Goal: Transaction & Acquisition: Purchase product/service

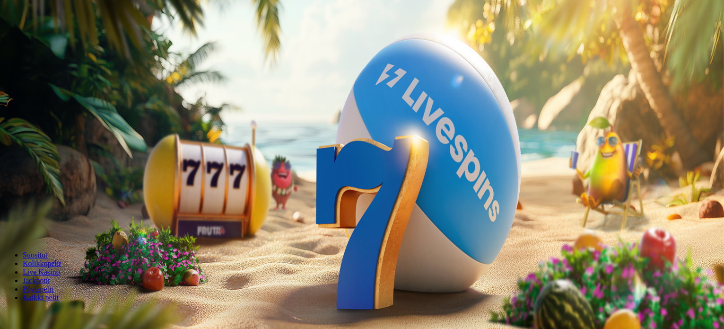
click at [54, 72] on span "Tarjoukset" at bounding box center [39, 68] width 32 height 8
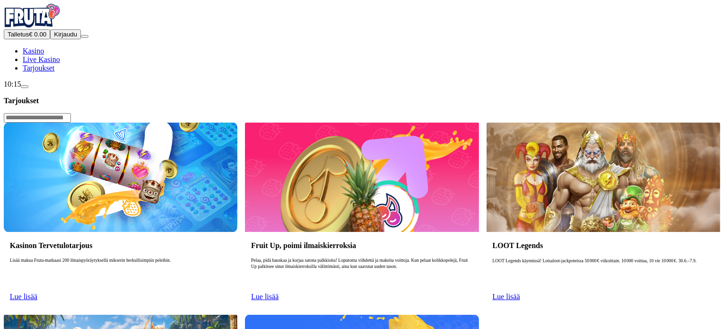
click at [37, 292] on span "Lue lisää" at bounding box center [23, 296] width 27 height 8
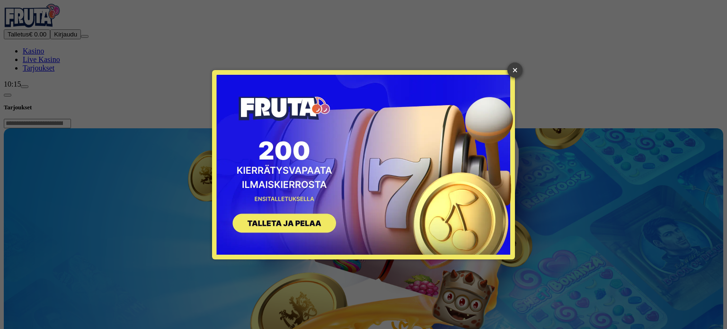
click at [514, 73] on link "×" at bounding box center [514, 69] width 15 height 15
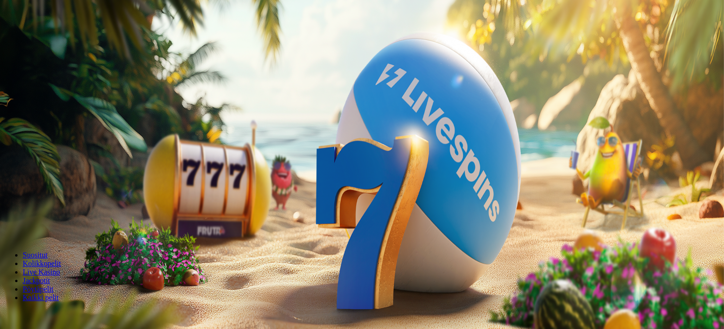
click at [54, 72] on span "Tarjoukset" at bounding box center [39, 68] width 32 height 8
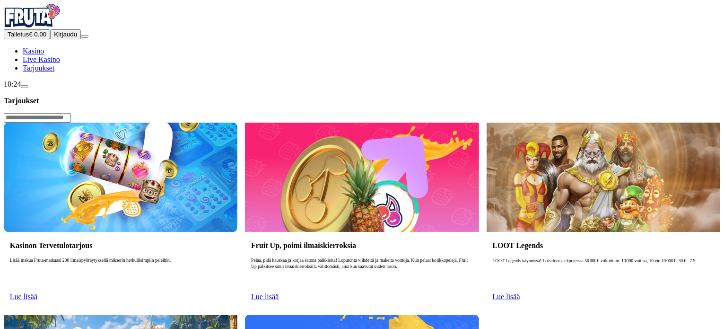
click at [37, 292] on span "Lue lisää" at bounding box center [23, 296] width 27 height 8
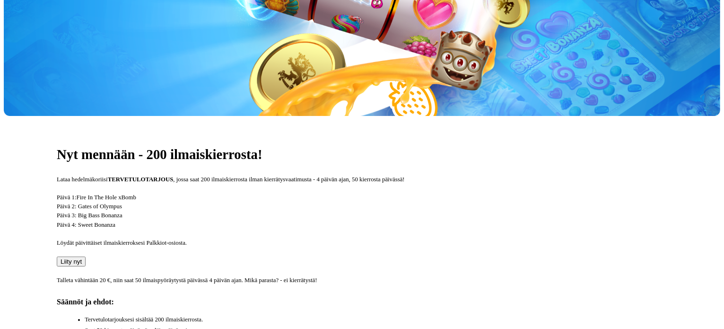
scroll to position [239, 0]
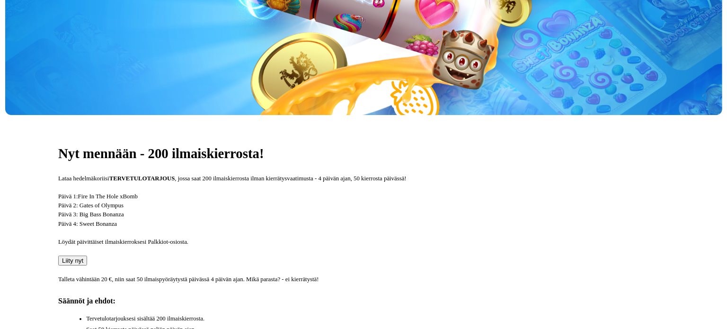
scroll to position [263, 0]
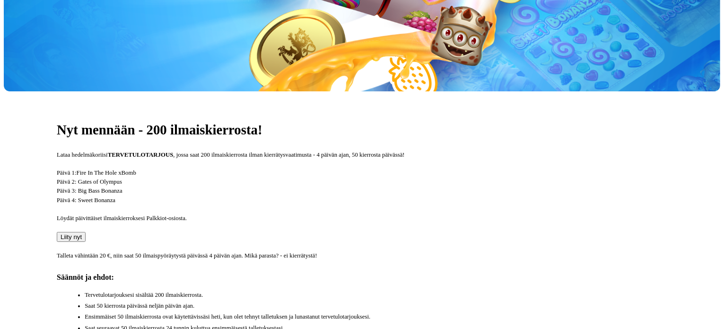
click at [86, 232] on button "Liity nyt" at bounding box center [71, 237] width 29 height 10
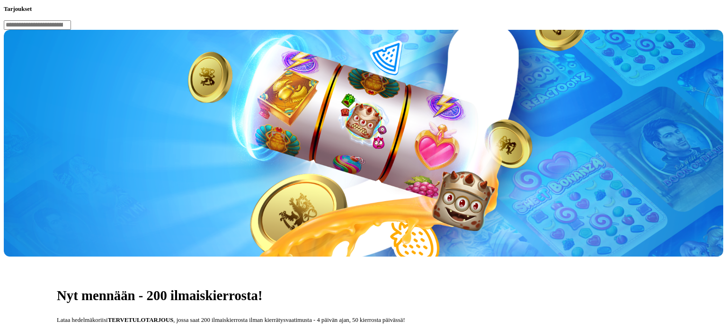
type input "*"
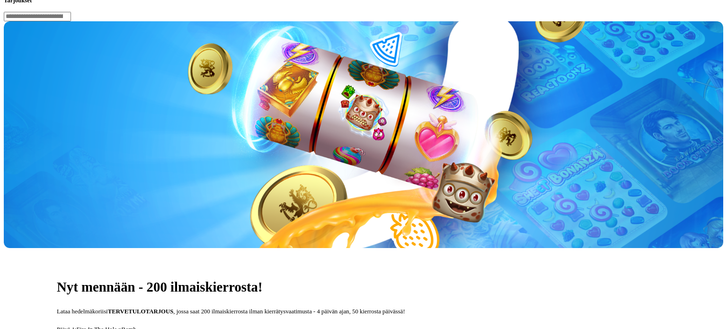
type input "**"
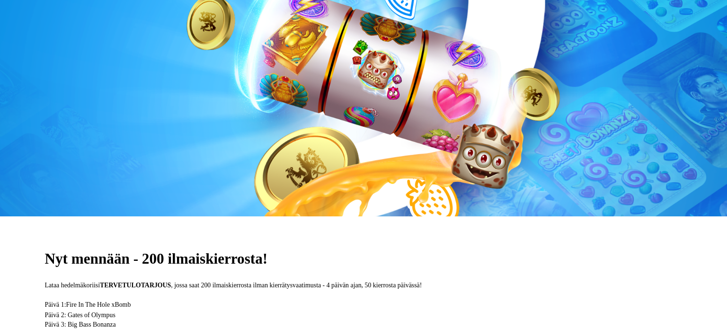
scroll to position [263, 0]
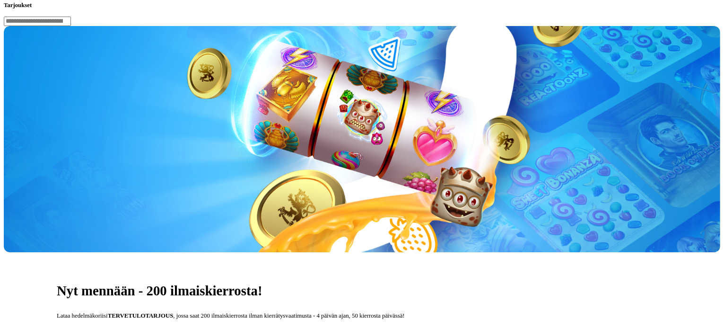
scroll to position [238, 0]
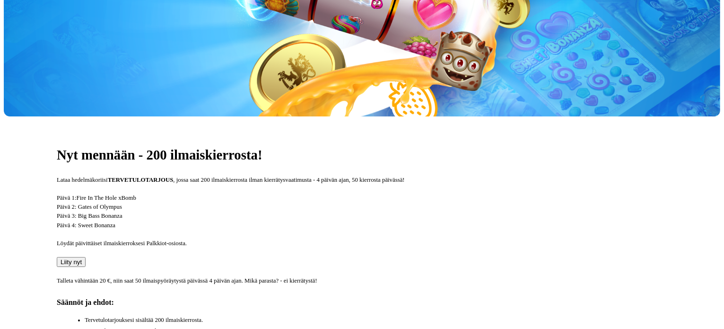
click at [82, 258] on span "Liity nyt" at bounding box center [71, 261] width 21 height 7
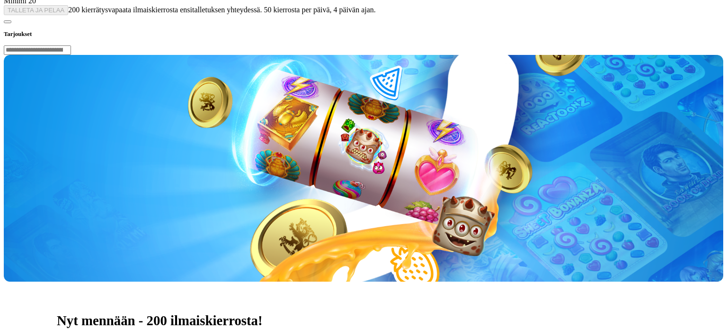
type input "*"
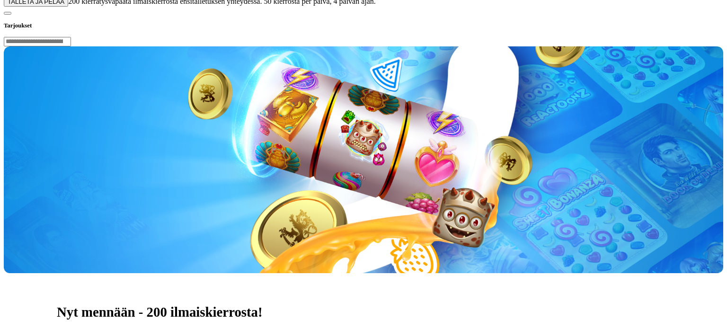
type input "**"
click at [68, 7] on button "TALLETA JA PELAA" at bounding box center [36, 2] width 64 height 10
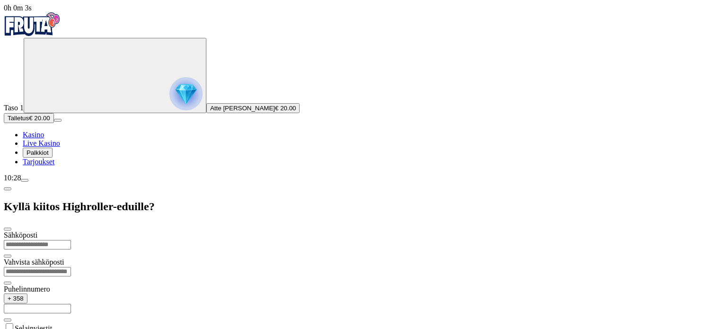
click at [71, 240] on input "email" at bounding box center [37, 244] width 67 height 9
type input "**********"
click at [71, 304] on input "**********" at bounding box center [37, 308] width 67 height 9
type input "*********"
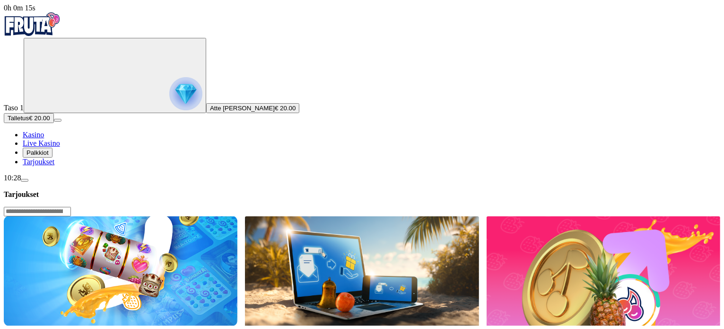
click at [49, 156] on span "Palkkiot" at bounding box center [37, 152] width 22 height 7
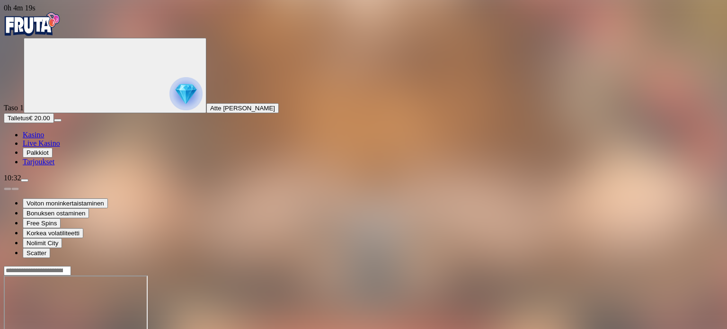
click at [59, 24] on img "Primary" at bounding box center [32, 24] width 57 height 24
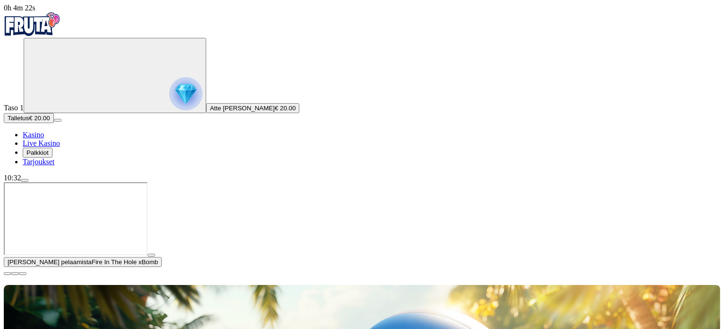
click at [45, 156] on span "Palkkiot" at bounding box center [37, 152] width 22 height 7
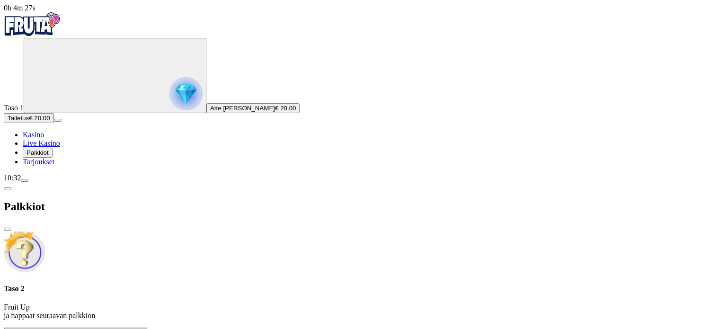
click at [349, 327] on div at bounding box center [363, 327] width 719 height 0
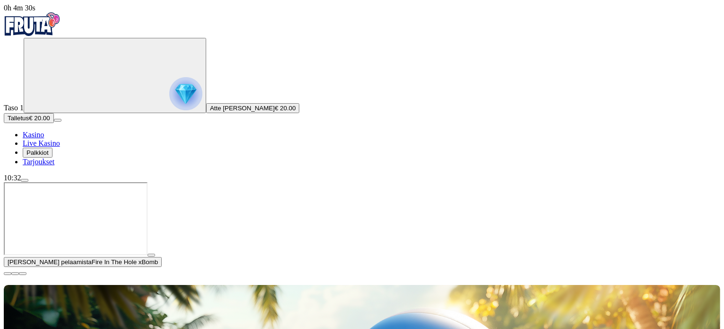
click at [49, 156] on span "Palkkiot" at bounding box center [37, 152] width 22 height 7
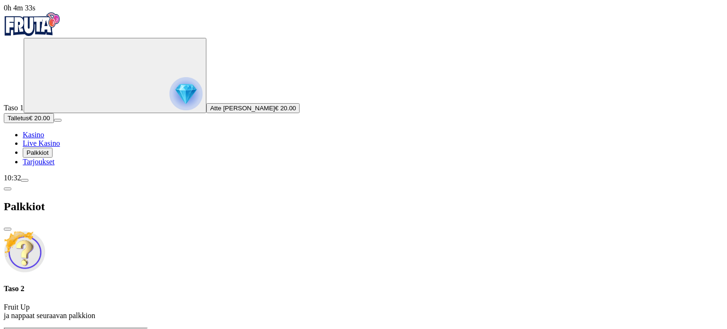
click at [409, 327] on div at bounding box center [363, 327] width 719 height 0
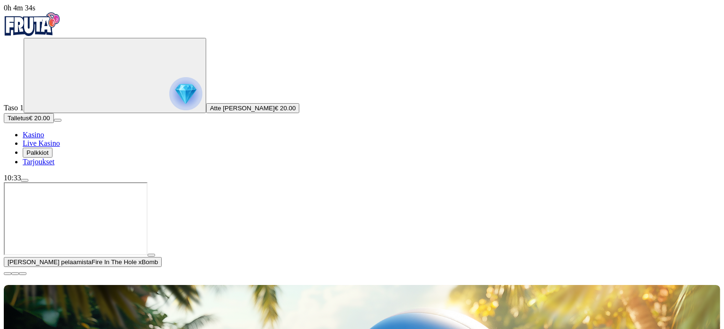
click at [155, 256] on button "button" at bounding box center [152, 255] width 8 height 3
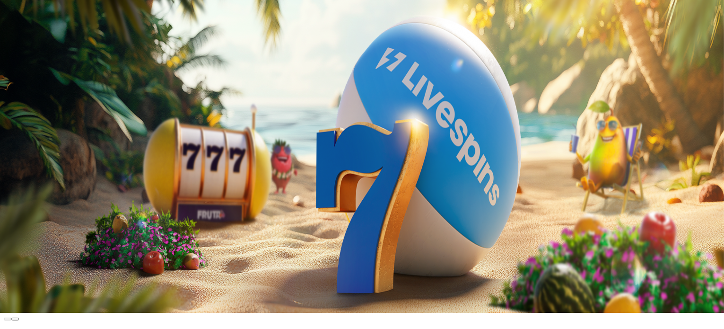
scroll to position [17, 0]
